Goal: Task Accomplishment & Management: Manage account settings

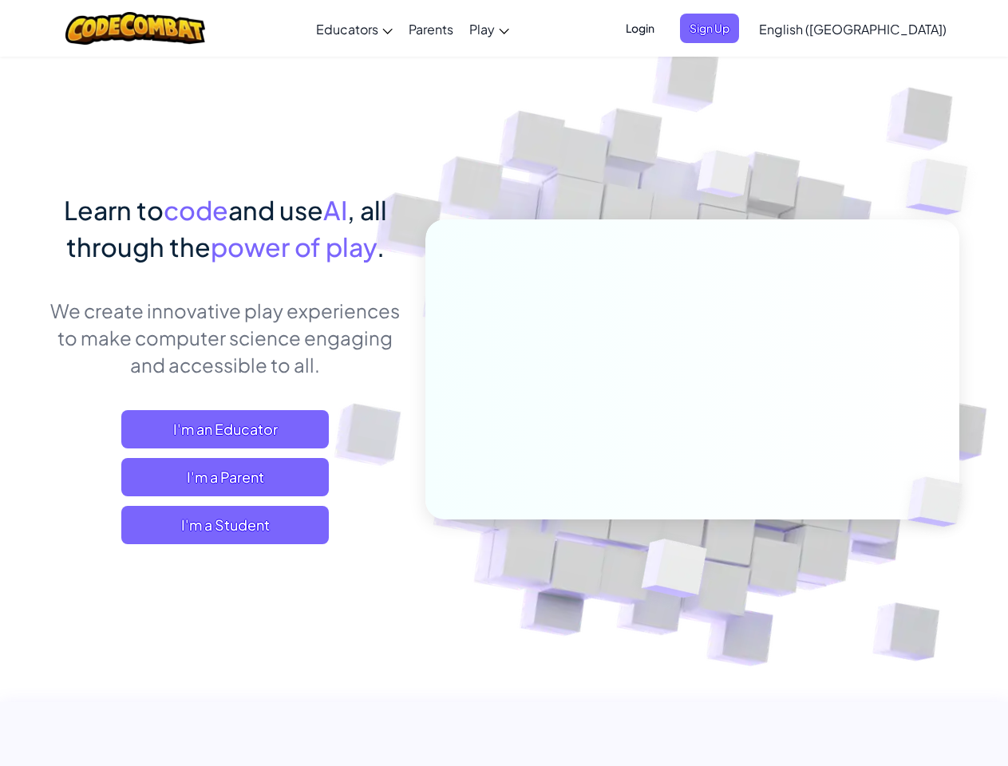
click at [664, 28] on span "Login" at bounding box center [640, 29] width 48 height 30
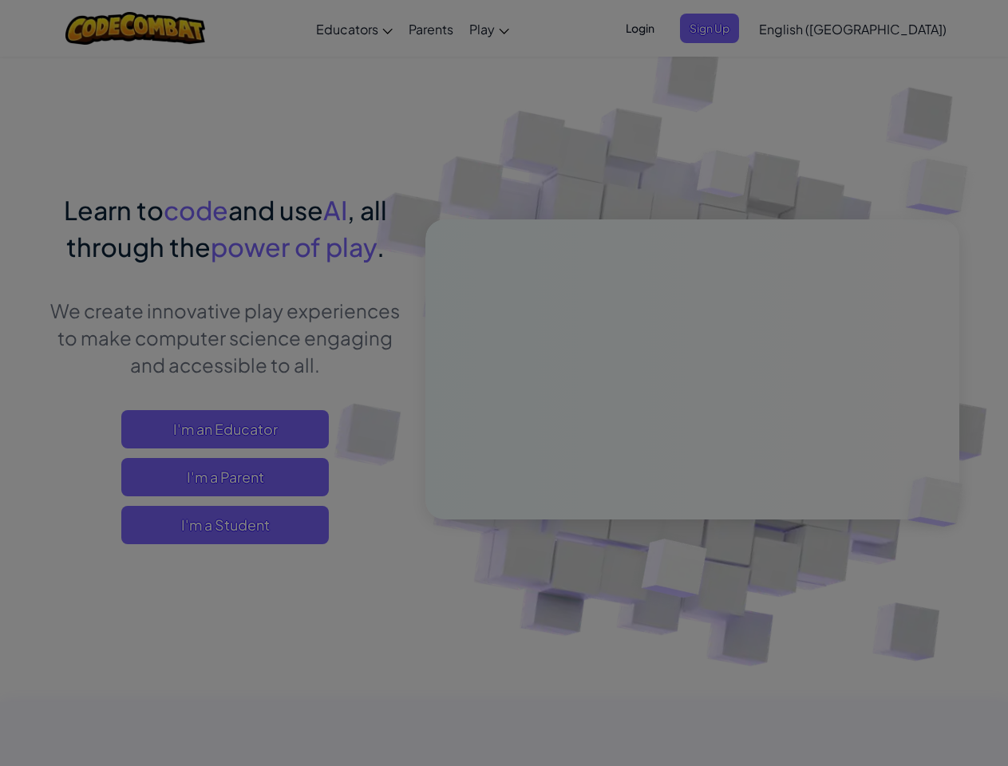
click at [0, 0] on input "Email or Username :" at bounding box center [0, 0] width 0 height 0
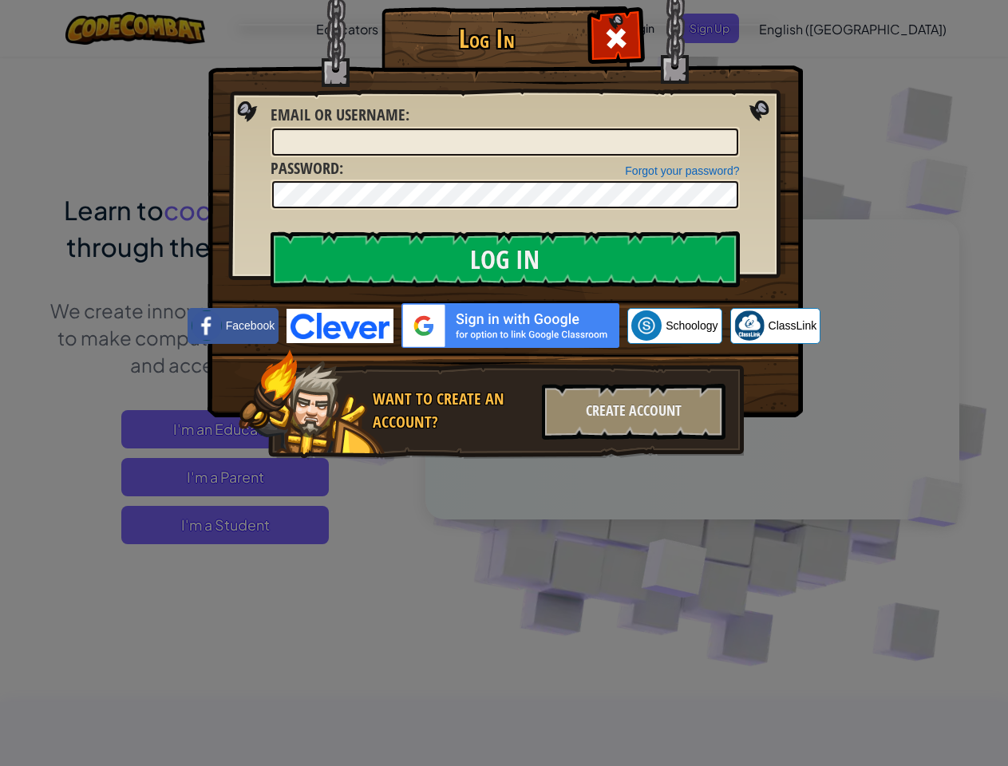
click at [807, 28] on div "Log In Unknown Error Email or Username : Forgot your password? Password : Log I…" at bounding box center [504, 383] width 1008 height 766
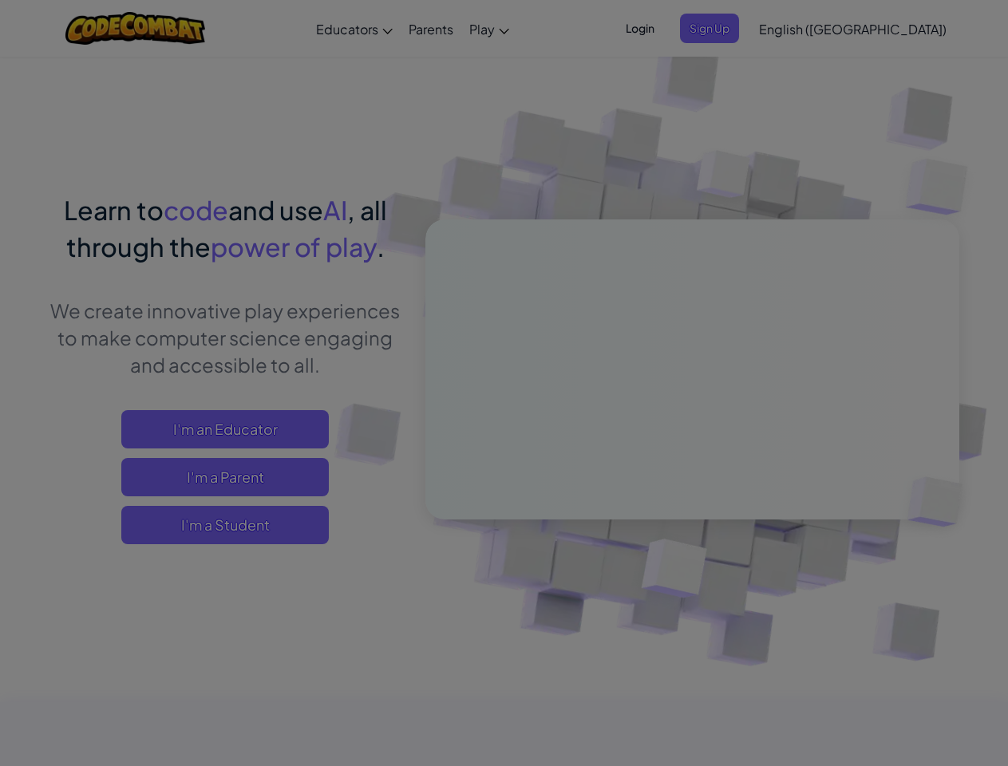
click at [807, 28] on div "Log In Unknown Error Email or Username : Forgot your password? Password : Log I…" at bounding box center [504, 383] width 1008 height 766
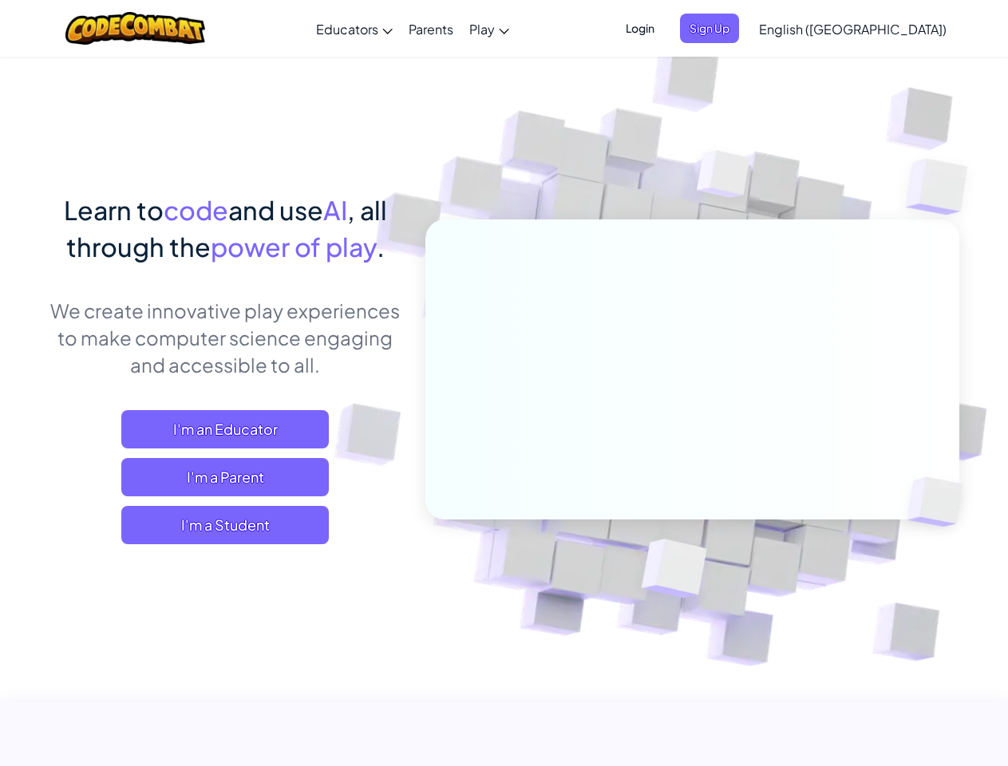
click at [892, 29] on div at bounding box center [504, 383] width 1008 height 766
click at [225, 525] on span "I'm a Student" at bounding box center [225, 525] width 208 height 38
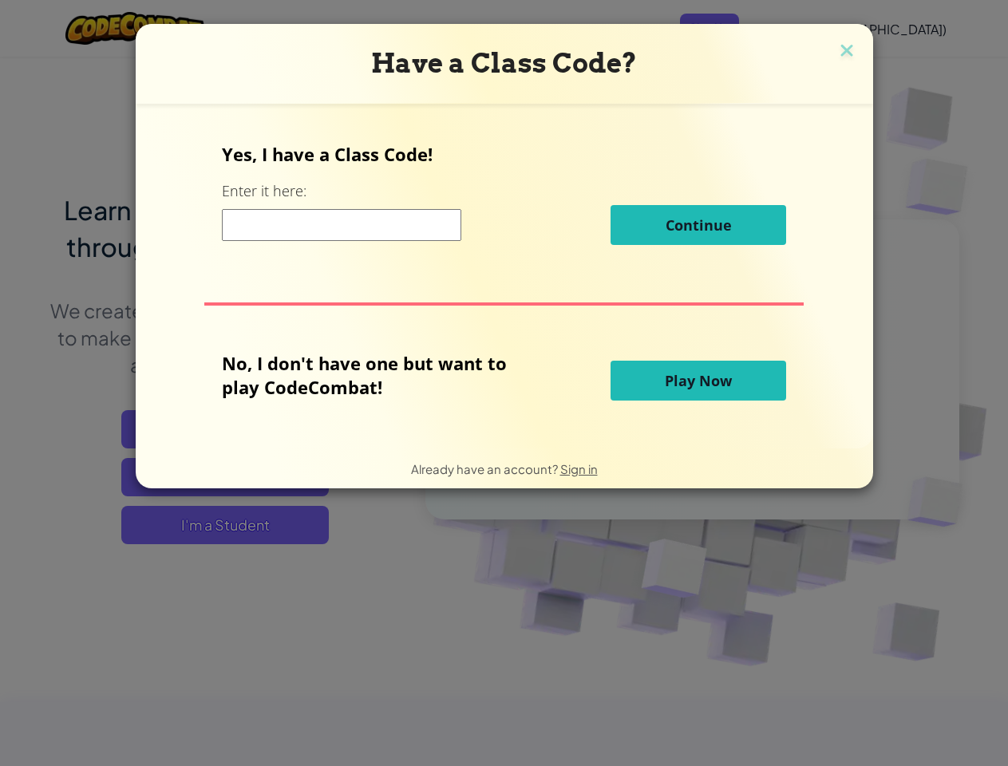
click at [225, 525] on div "Have a Class Code? Yes, I have a Class Code! Enter it here: Continue No, I don'…" at bounding box center [504, 383] width 1008 height 766
